Goal: Find specific page/section: Find specific page/section

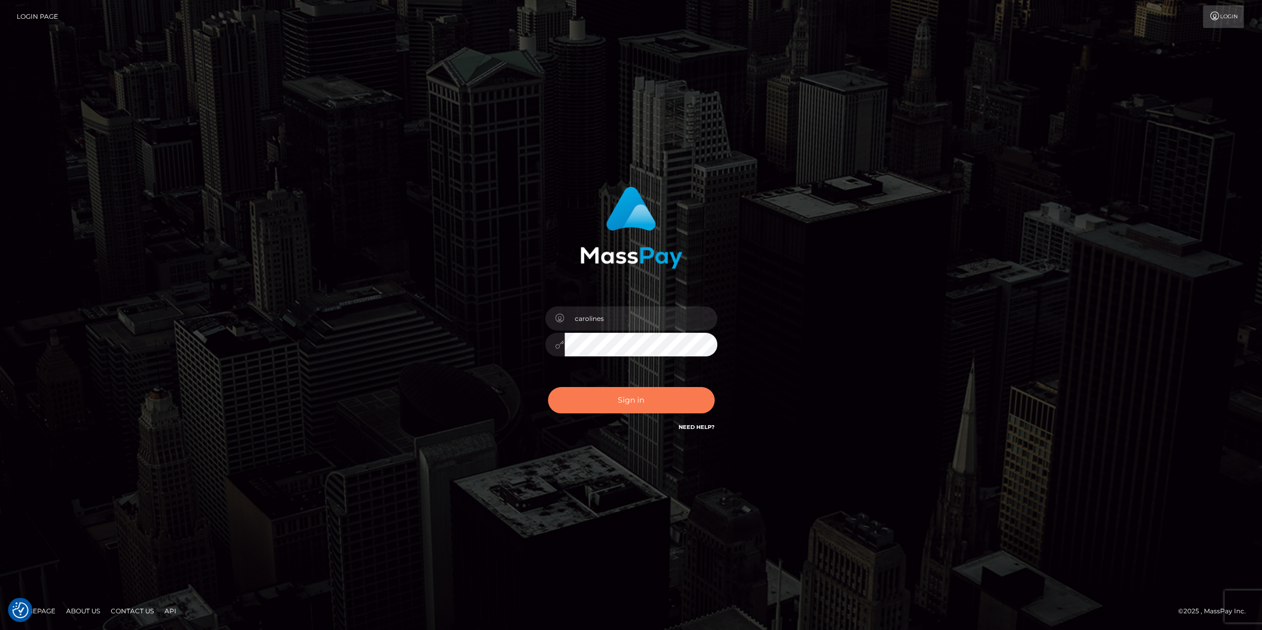
click at [631, 402] on button "Sign in" at bounding box center [631, 400] width 167 height 26
click at [631, 405] on button "Sign in" at bounding box center [631, 400] width 167 height 26
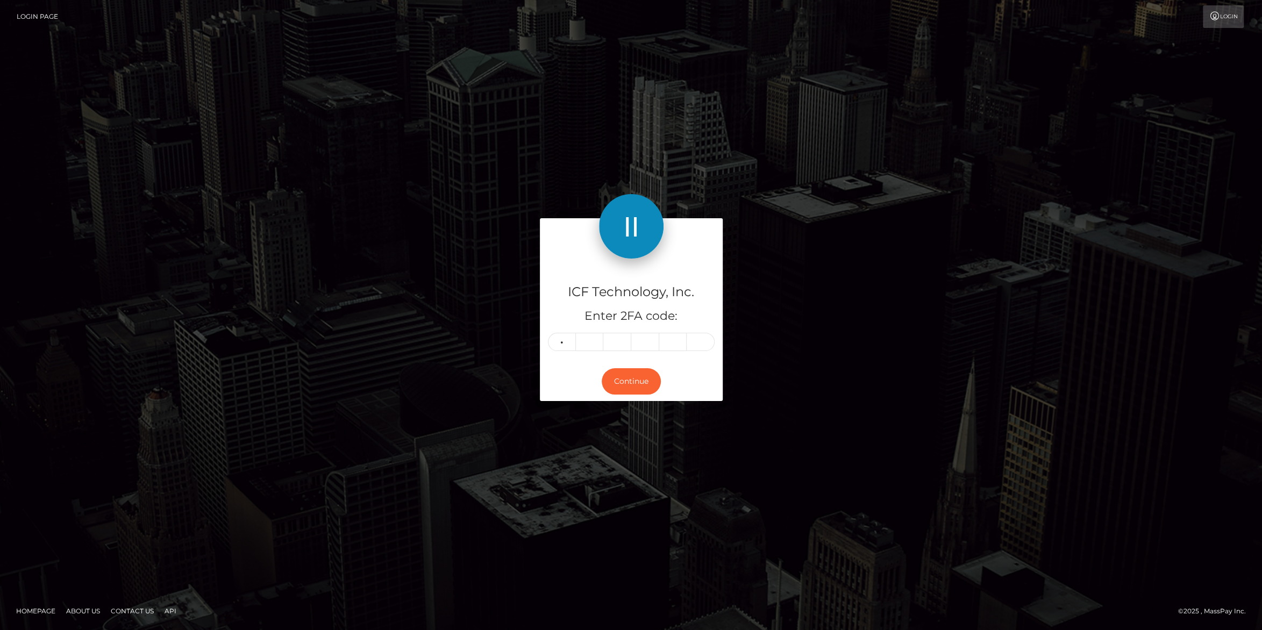
type input "9"
type input "6"
type input "0"
type input "3"
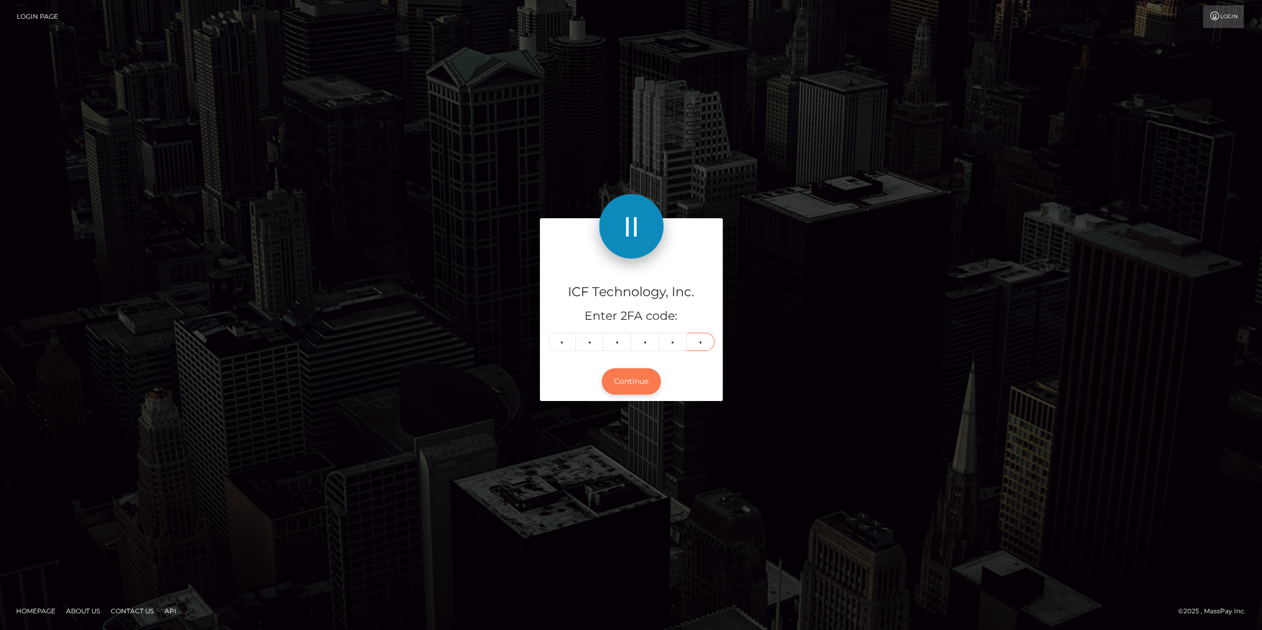
type input "3"
drag, startPoint x: 614, startPoint y: 376, endPoint x: 772, endPoint y: 285, distance: 181.8
click at [617, 374] on button "Continue" at bounding box center [631, 381] width 59 height 26
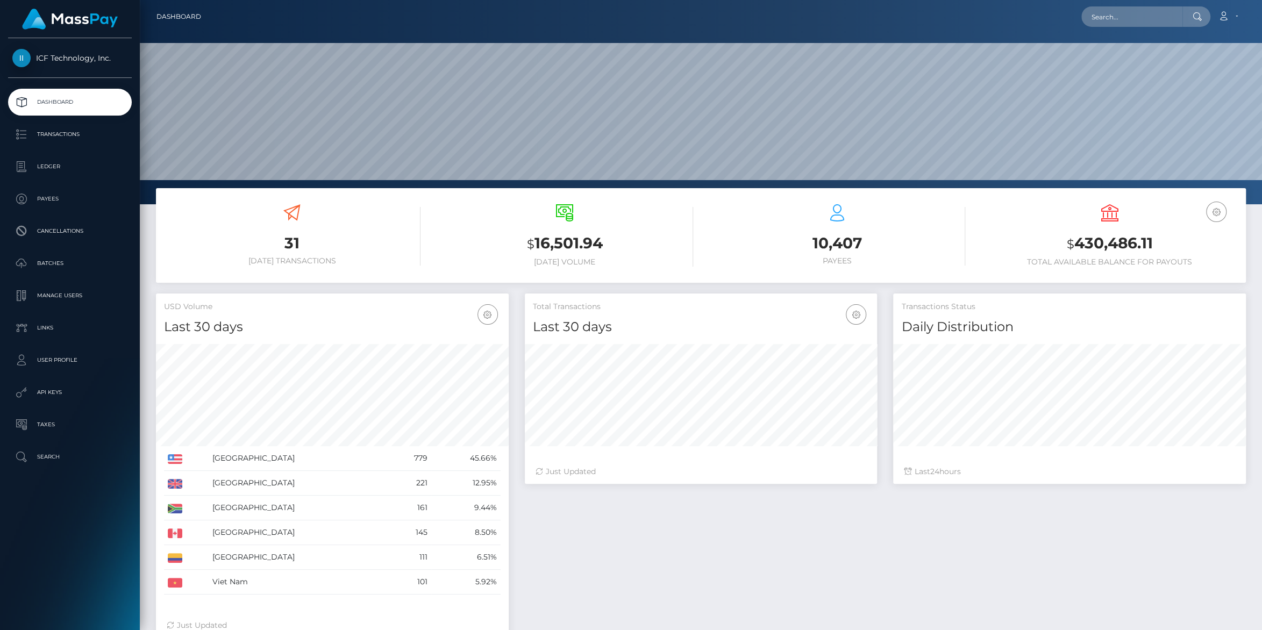
scroll to position [190, 352]
click at [47, 163] on p "Ledger" at bounding box center [69, 167] width 115 height 16
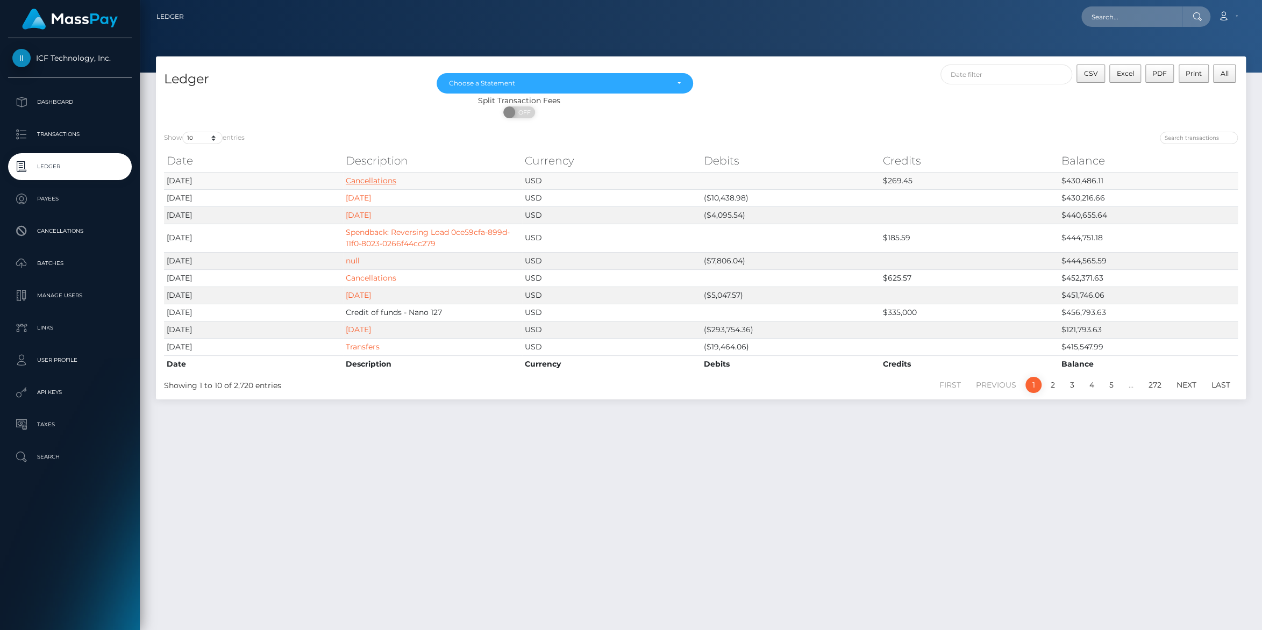
click at [372, 181] on link "Cancellations" at bounding box center [371, 181] width 51 height 10
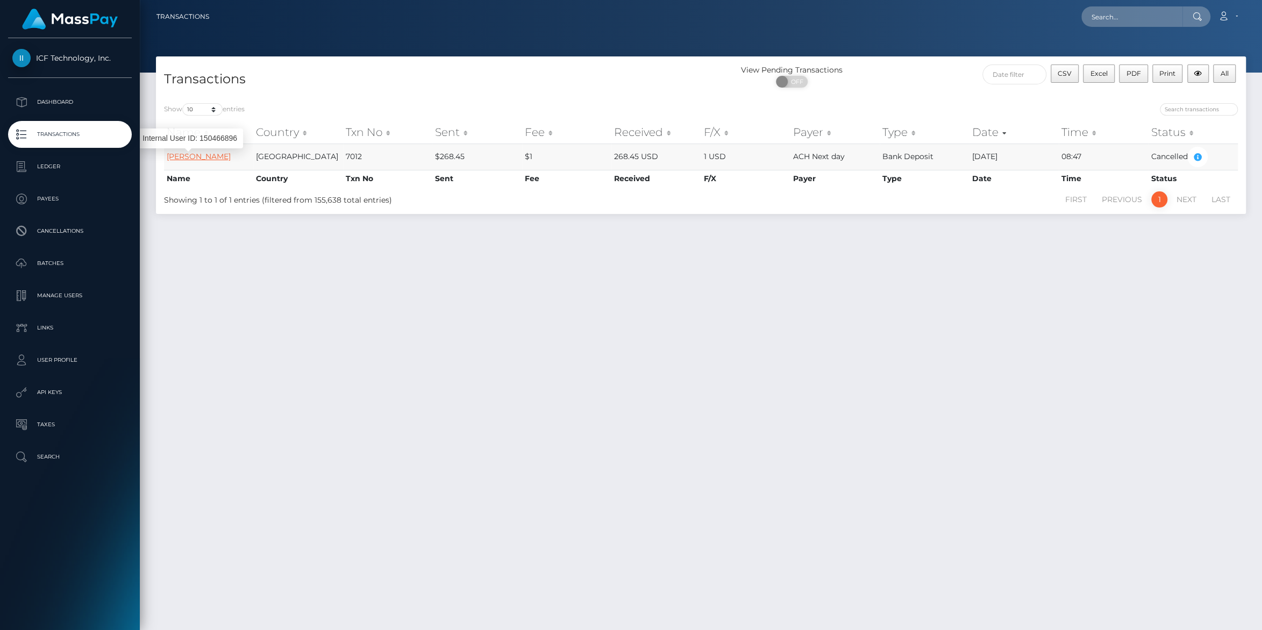
click at [178, 154] on link "[PERSON_NAME]" at bounding box center [199, 157] width 64 height 10
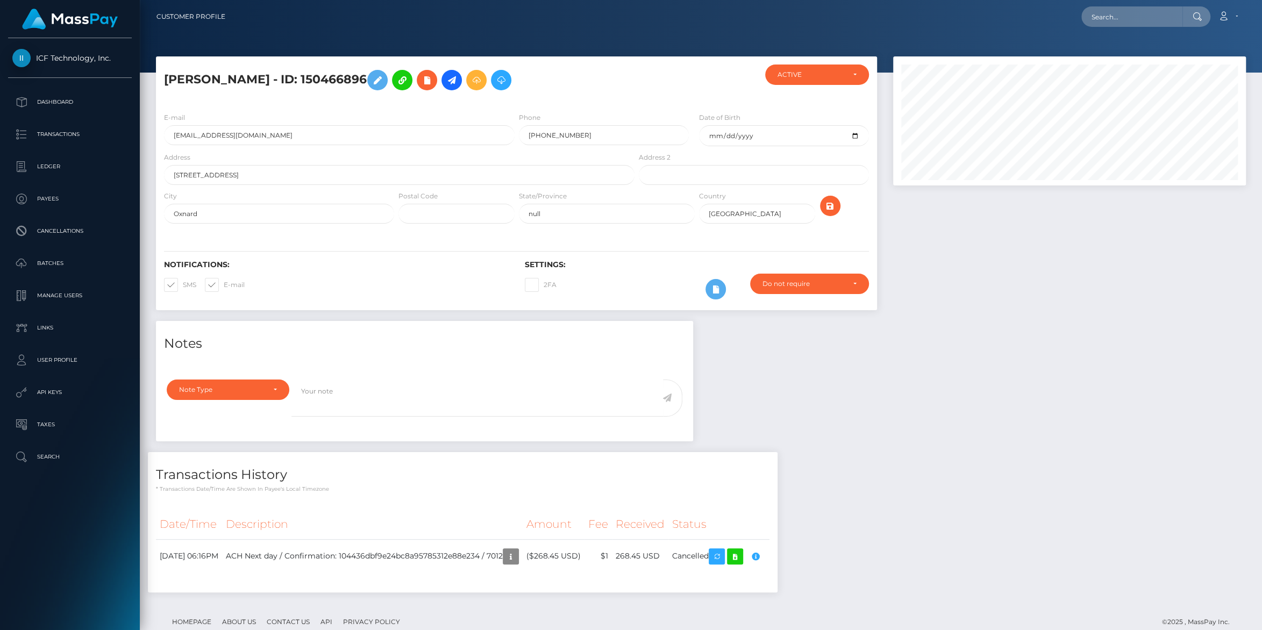
scroll to position [129, 352]
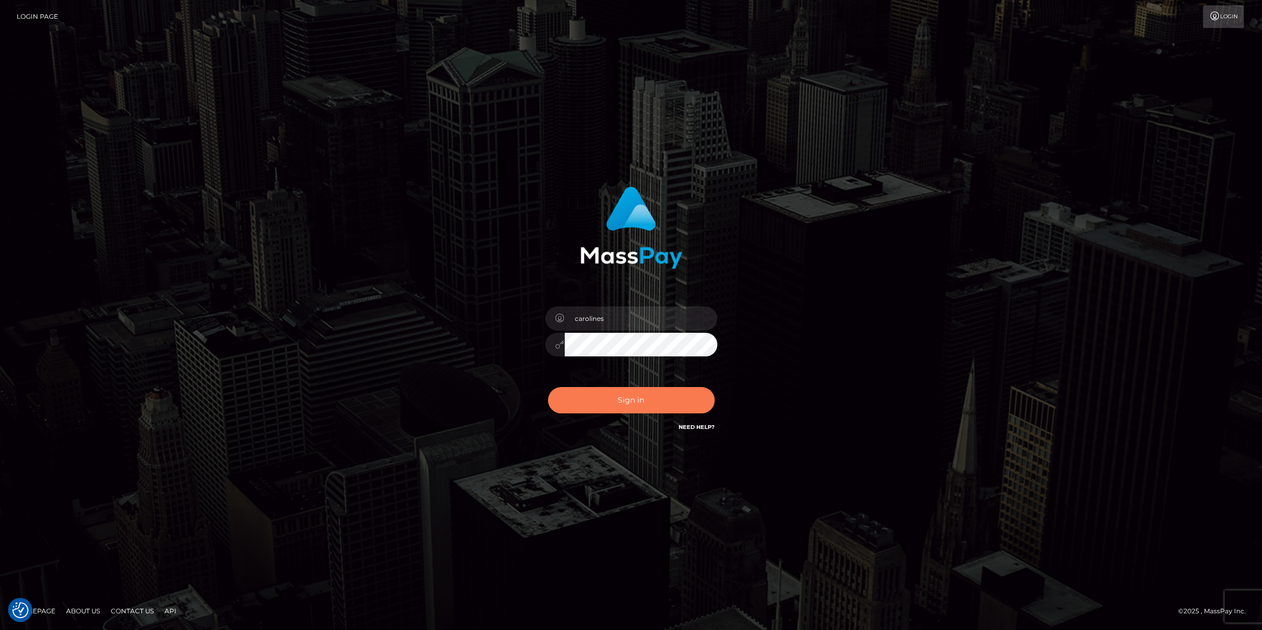
click at [622, 401] on button "Sign in" at bounding box center [631, 400] width 167 height 26
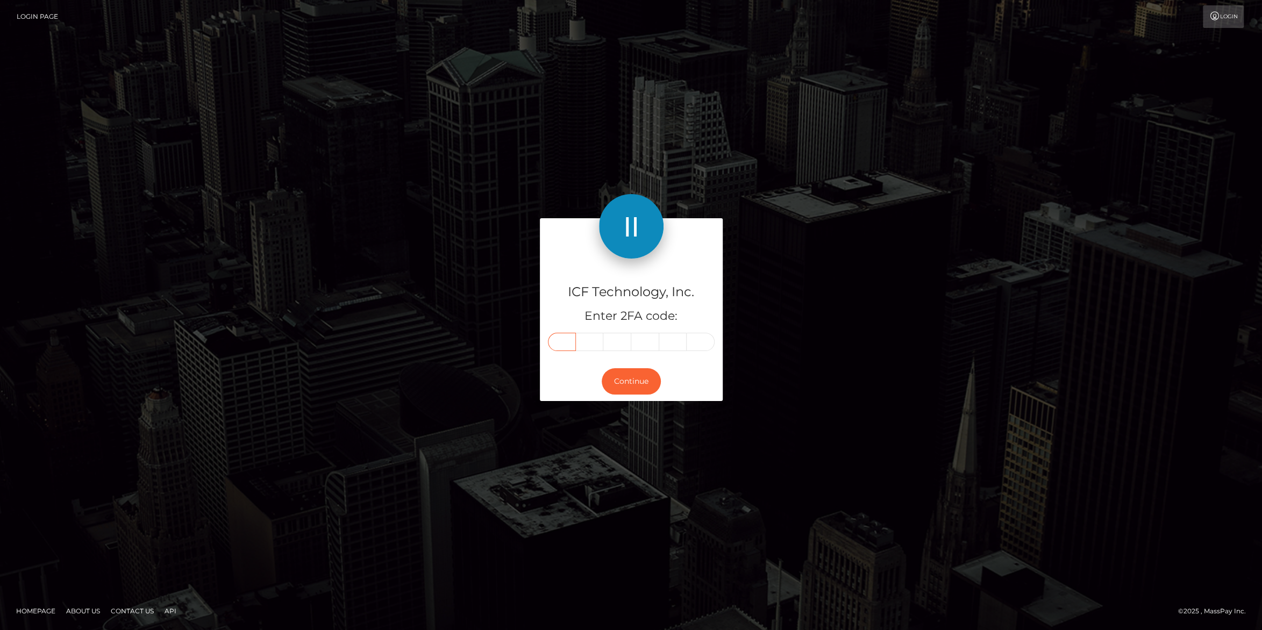
click at [560, 342] on input "text" at bounding box center [562, 342] width 28 height 18
type input "5"
type input "8"
type input "6"
type input "4"
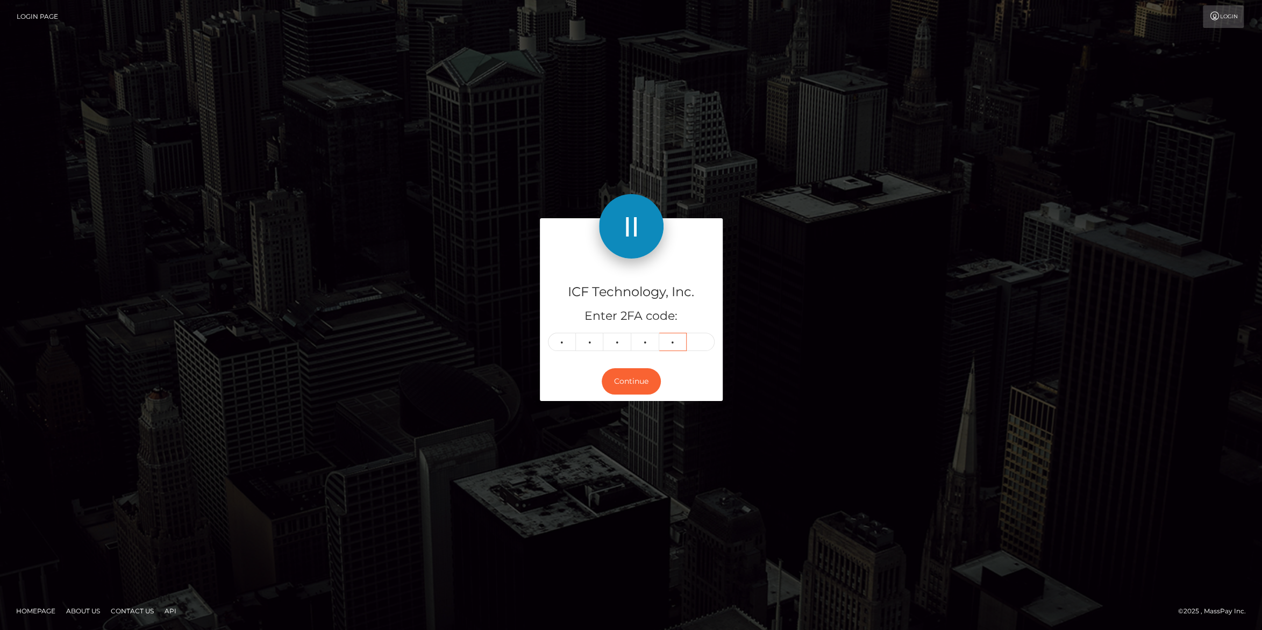
type input "6"
type input "1"
click at [630, 381] on button "Continue" at bounding box center [631, 381] width 59 height 26
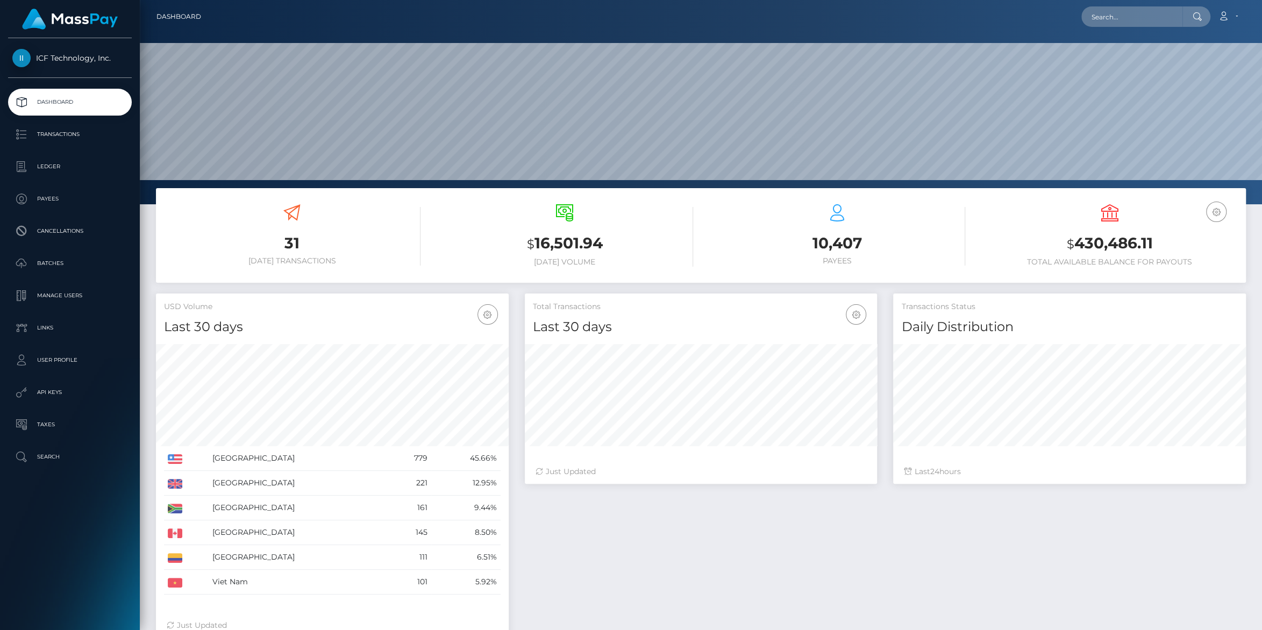
scroll to position [190, 352]
click at [49, 165] on p "Ledger" at bounding box center [69, 167] width 115 height 16
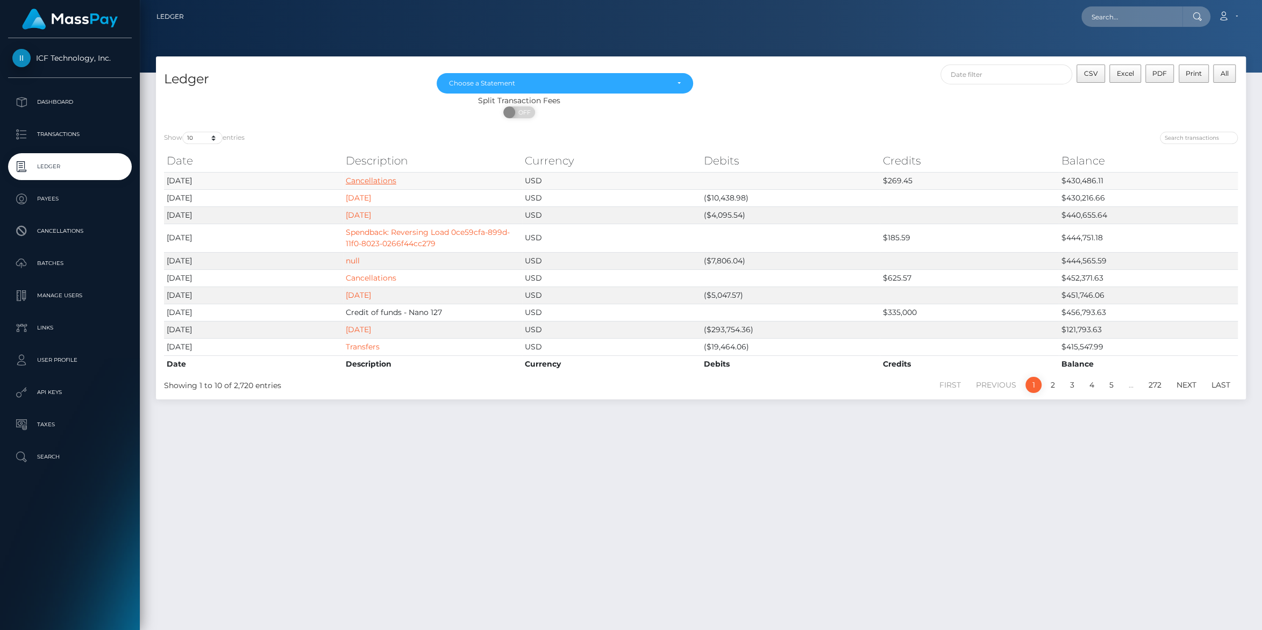
click at [385, 181] on link "Cancellations" at bounding box center [371, 181] width 51 height 10
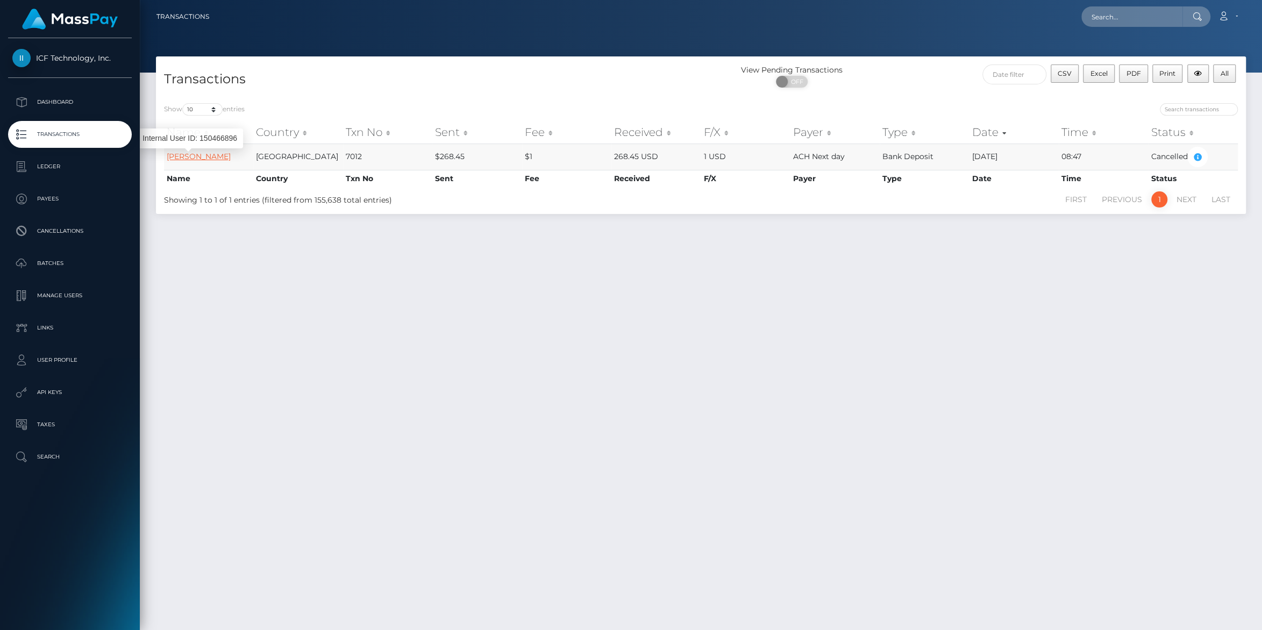
click at [178, 157] on link "Jami Duske" at bounding box center [199, 157] width 64 height 10
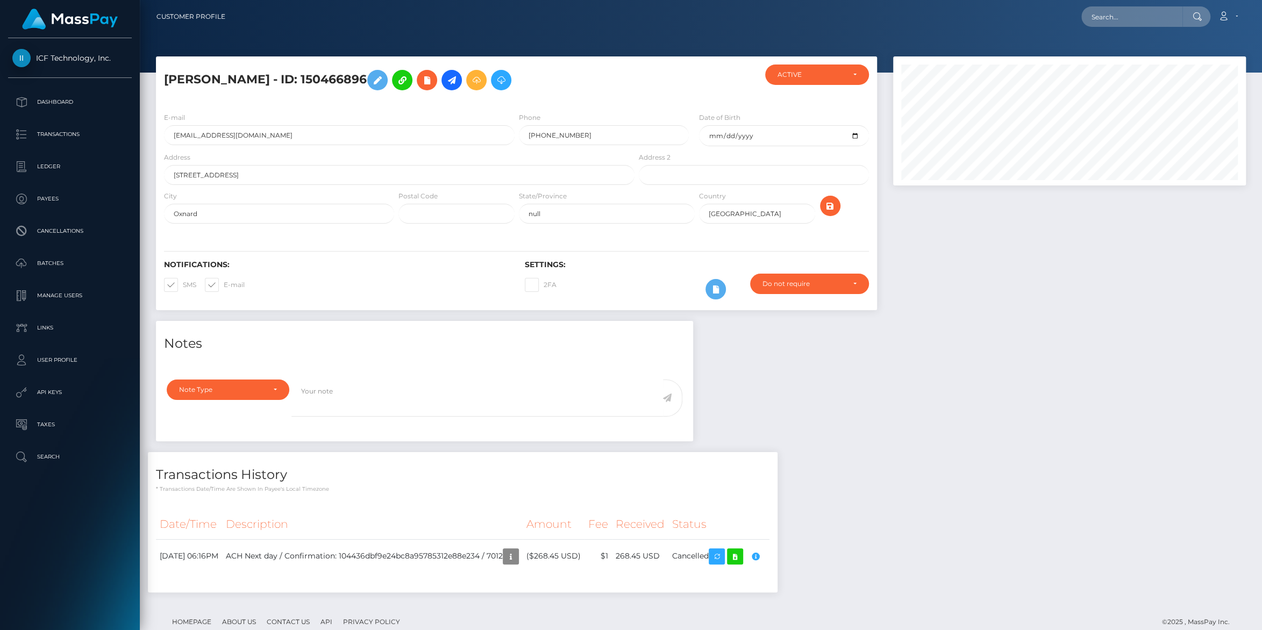
scroll to position [24, 0]
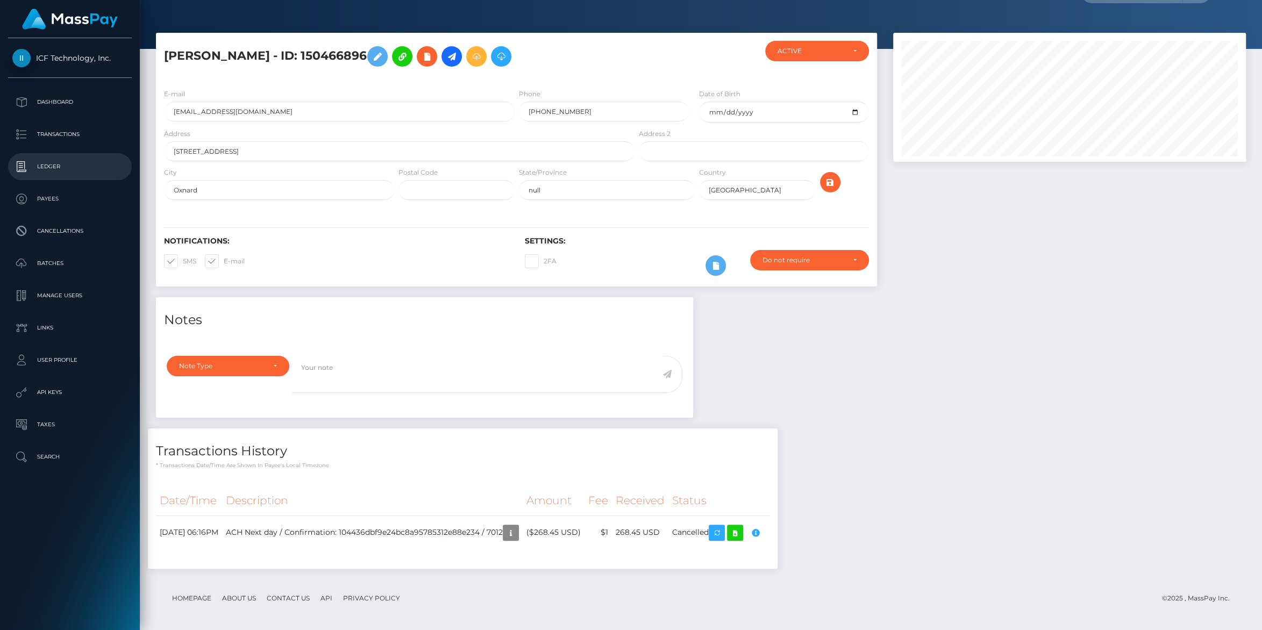
click at [38, 166] on p "Ledger" at bounding box center [69, 167] width 115 height 16
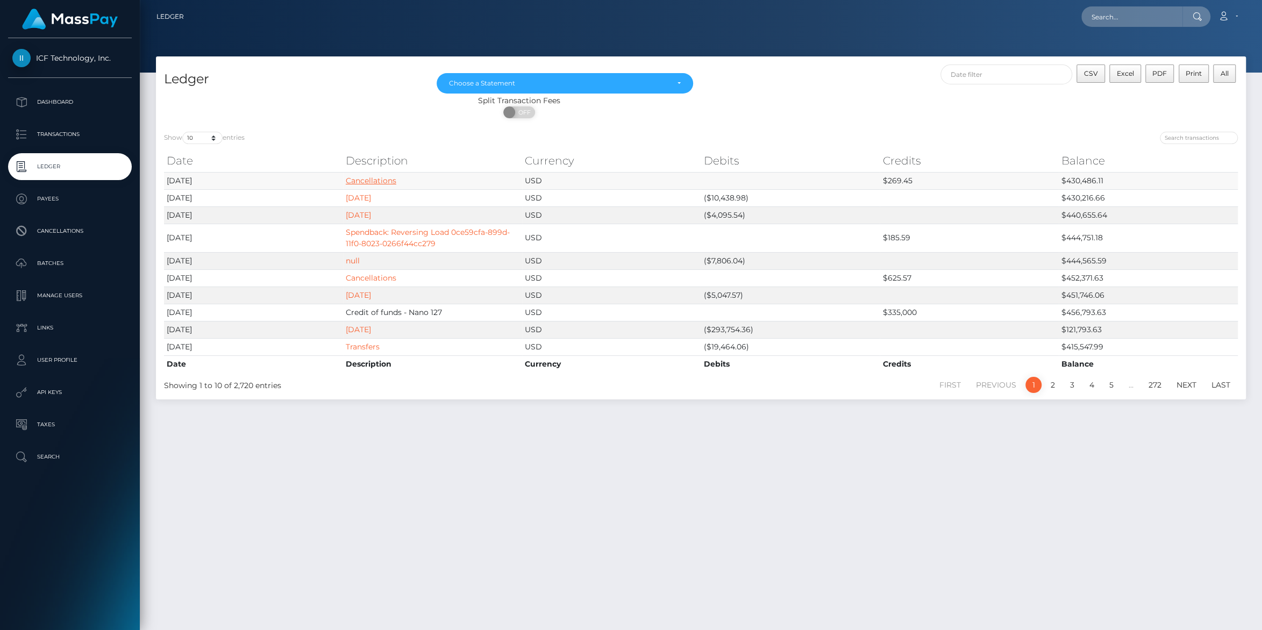
click at [369, 181] on link "Cancellations" at bounding box center [371, 181] width 51 height 10
